Goal: Transaction & Acquisition: Purchase product/service

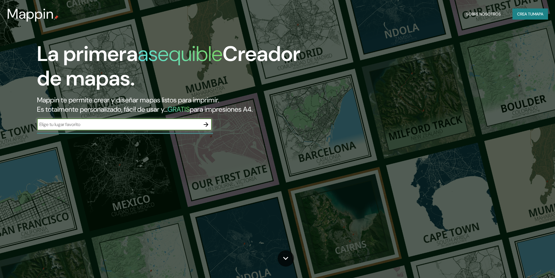
click at [163, 126] on input "text" at bounding box center [118, 124] width 163 height 7
type input "catamarca [GEOGRAPHIC_DATA]"
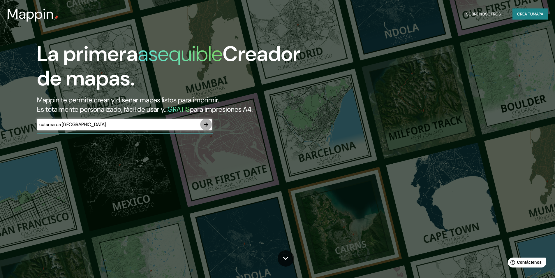
click at [207, 123] on icon "button" at bounding box center [206, 124] width 5 height 5
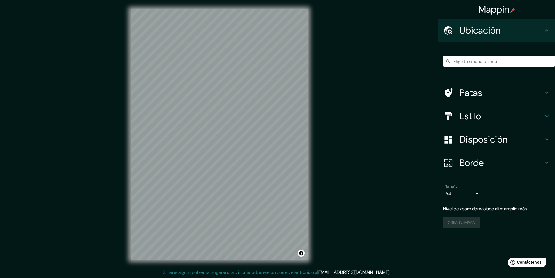
click at [464, 63] on input "Elige tu ciudad o zona" at bounding box center [499, 61] width 112 height 10
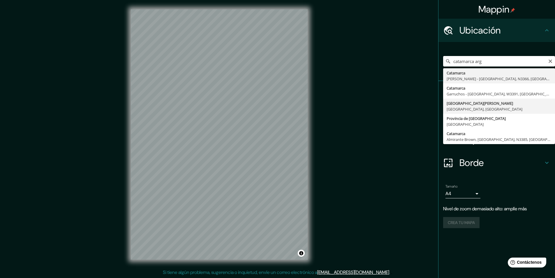
type input "[GEOGRAPHIC_DATA][PERSON_NAME], [GEOGRAPHIC_DATA], [GEOGRAPHIC_DATA]"
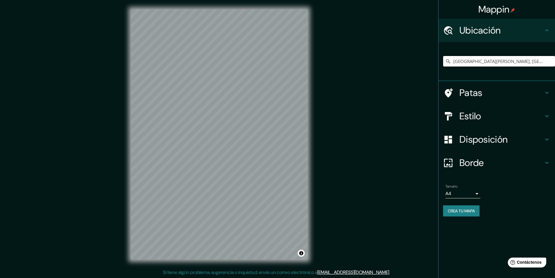
click at [469, 213] on font "Crea tu mapa" at bounding box center [461, 210] width 27 height 5
click at [475, 193] on body "Mappin Ubicación [GEOGRAPHIC_DATA][PERSON_NAME], [GEOGRAPHIC_DATA], [GEOGRAPHIC…" at bounding box center [277, 139] width 555 height 278
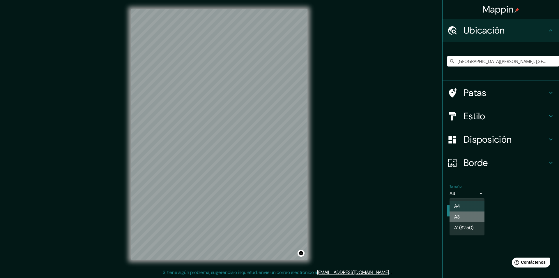
click at [468, 216] on li "A3" at bounding box center [467, 216] width 35 height 11
type input "a4"
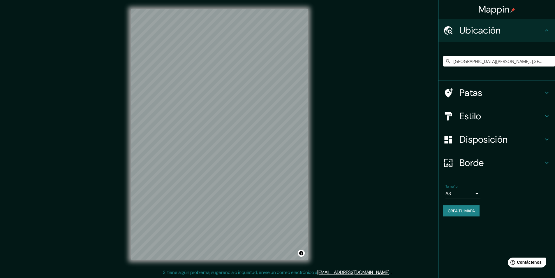
click at [463, 211] on font "Crea tu mapa" at bounding box center [461, 210] width 27 height 5
click at [547, 29] on icon at bounding box center [546, 30] width 7 height 7
click at [546, 31] on icon at bounding box center [546, 30] width 7 height 7
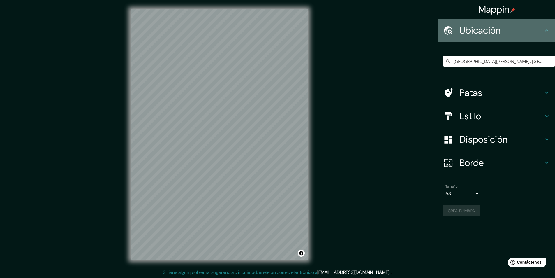
click at [546, 31] on icon at bounding box center [546, 30] width 7 height 7
